Goal: Information Seeking & Learning: Learn about a topic

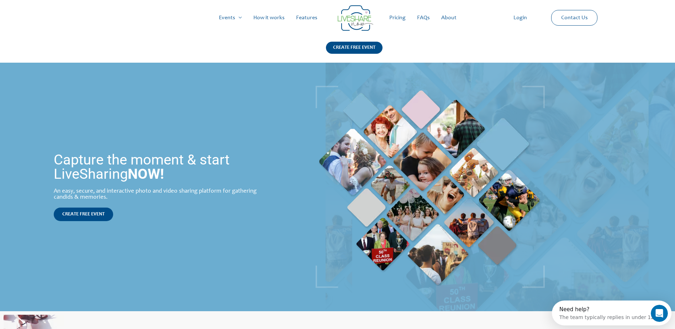
click at [279, 15] on link "How it works" at bounding box center [269, 17] width 43 height 23
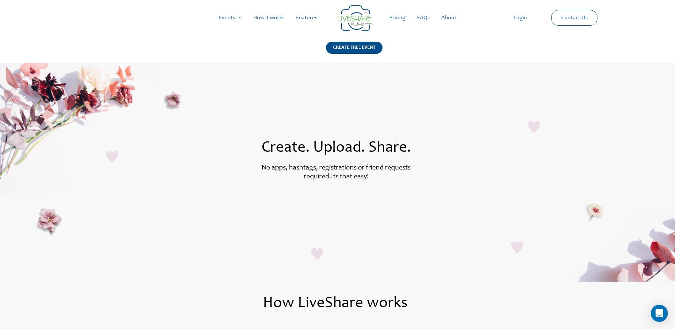
click at [397, 17] on link "Pricing" at bounding box center [398, 17] width 28 height 23
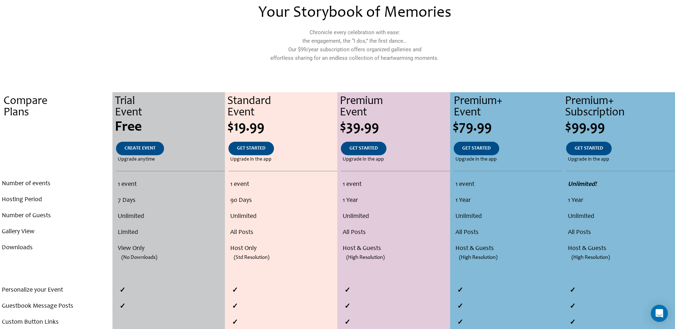
scroll to position [71, 0]
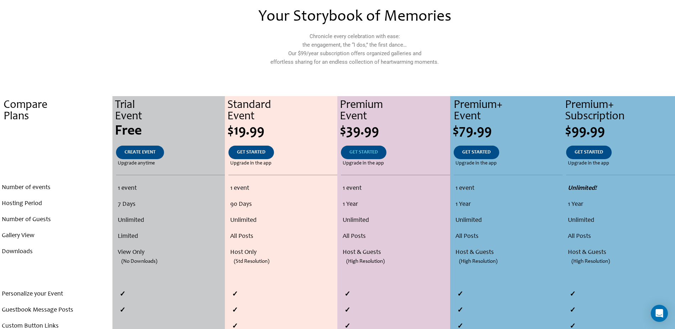
click at [369, 152] on span "GET STARTED" at bounding box center [363, 152] width 28 height 5
